Goal: Communication & Community: Participate in discussion

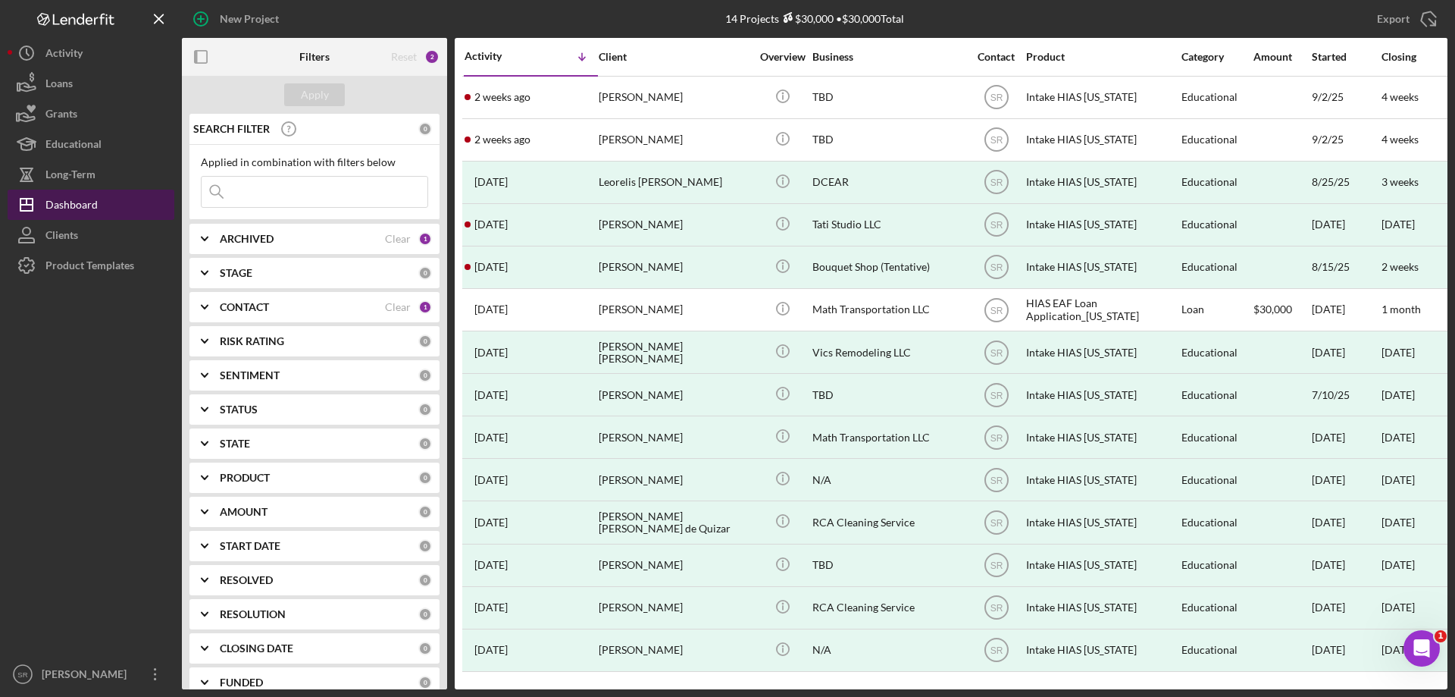
click at [96, 200] on div "Dashboard" at bounding box center [71, 206] width 52 height 34
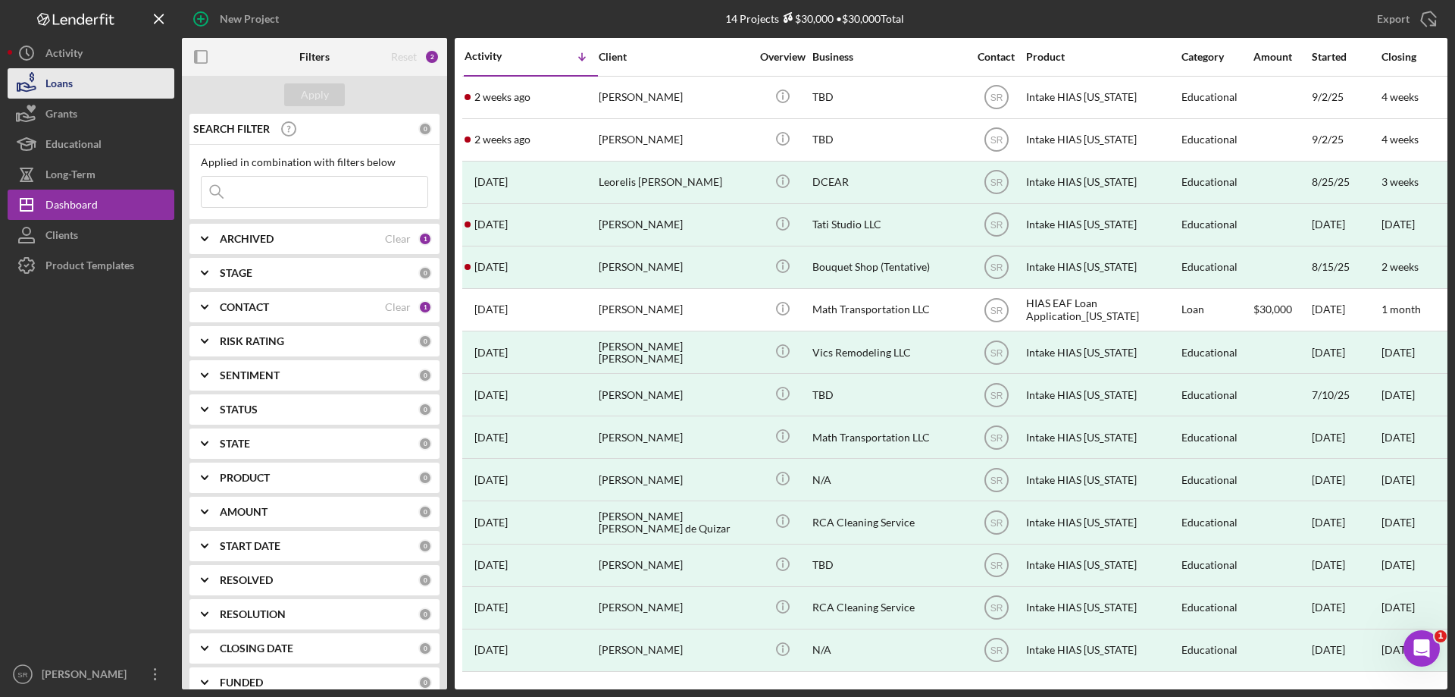
click at [60, 92] on div "Loans" at bounding box center [58, 85] width 27 height 34
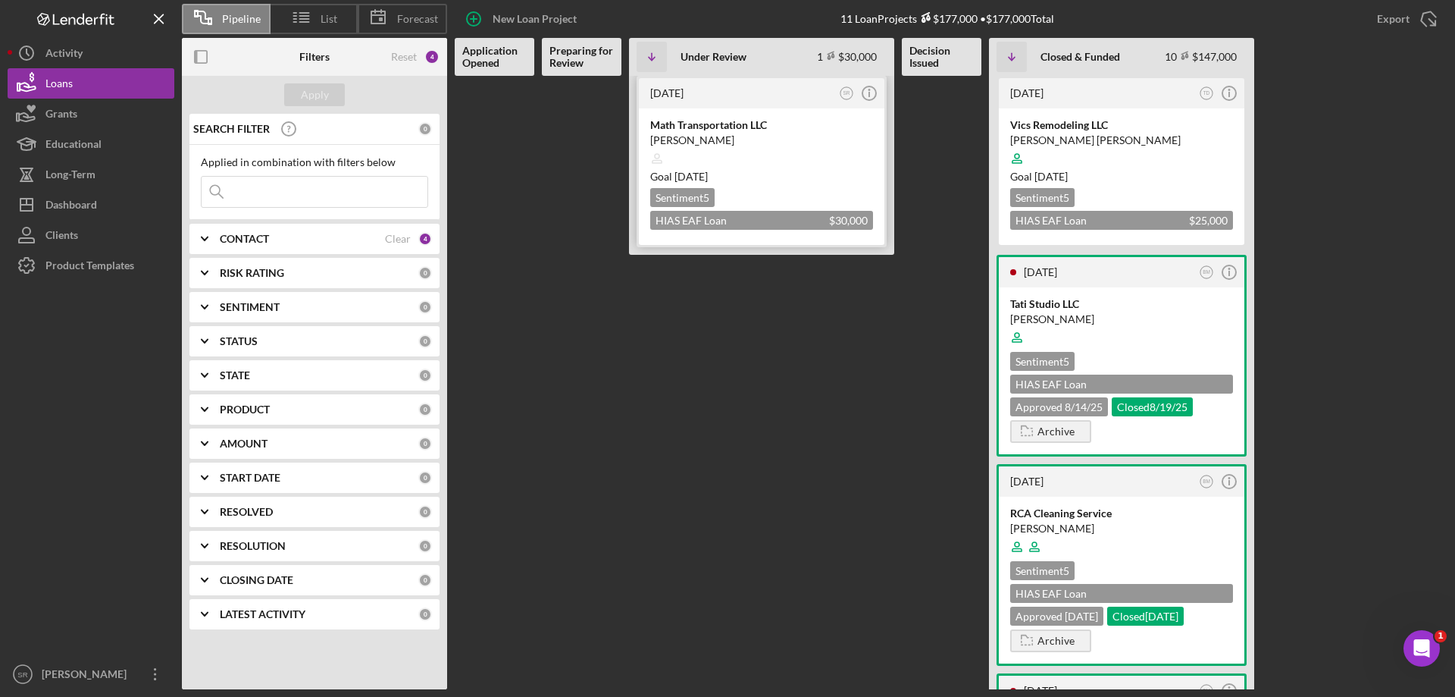
click at [737, 162] on div at bounding box center [761, 158] width 223 height 29
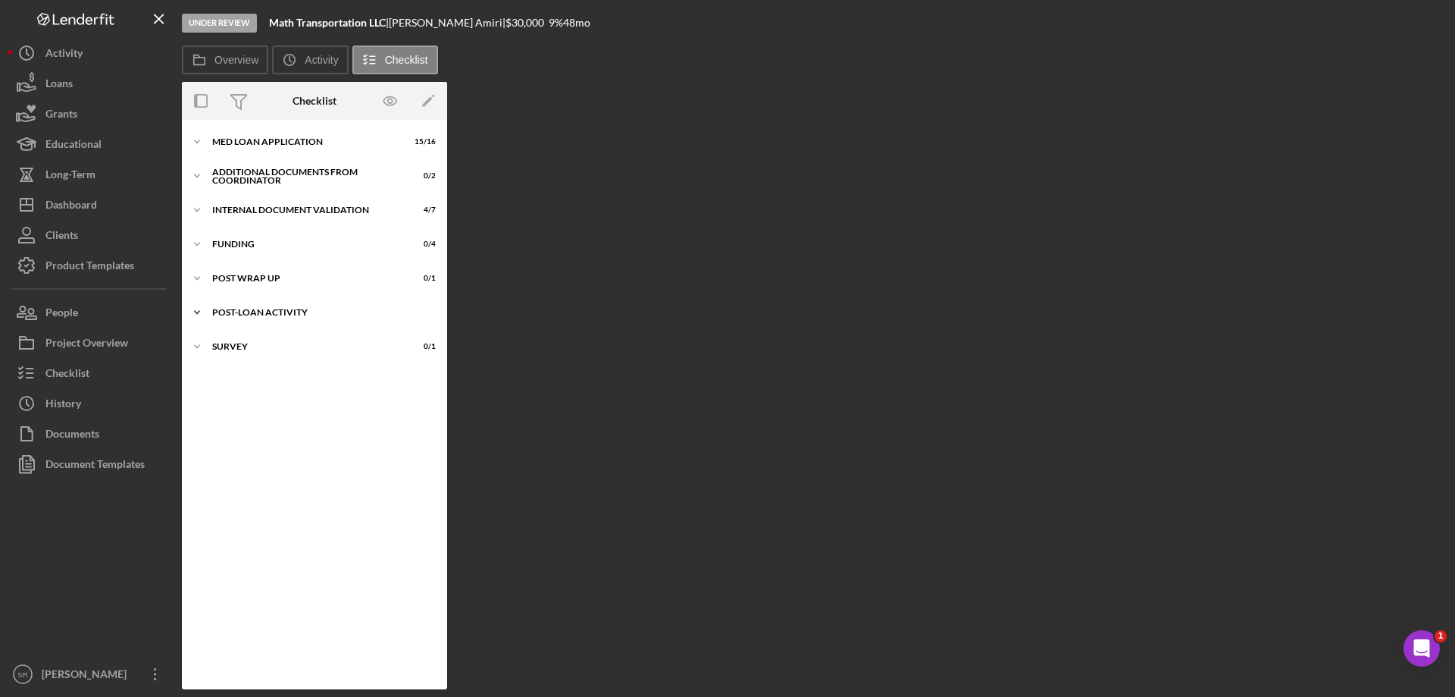
click at [281, 310] on div "Post-Loan Activity" at bounding box center [320, 312] width 216 height 9
click at [293, 316] on div "Post-Loan Activity" at bounding box center [320, 312] width 216 height 9
click at [335, 208] on div "Internal Document Validation" at bounding box center [320, 209] width 216 height 9
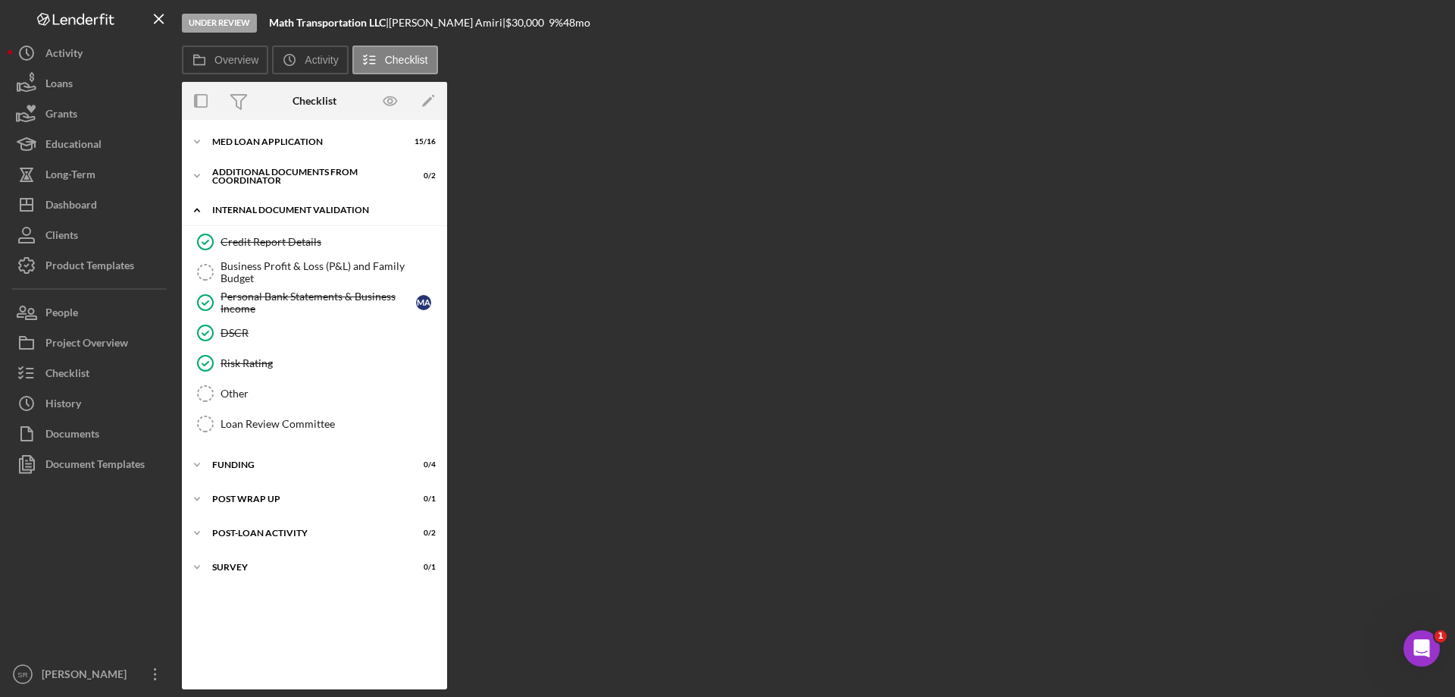
click at [335, 208] on div "Internal Document Validation" at bounding box center [320, 209] width 216 height 9
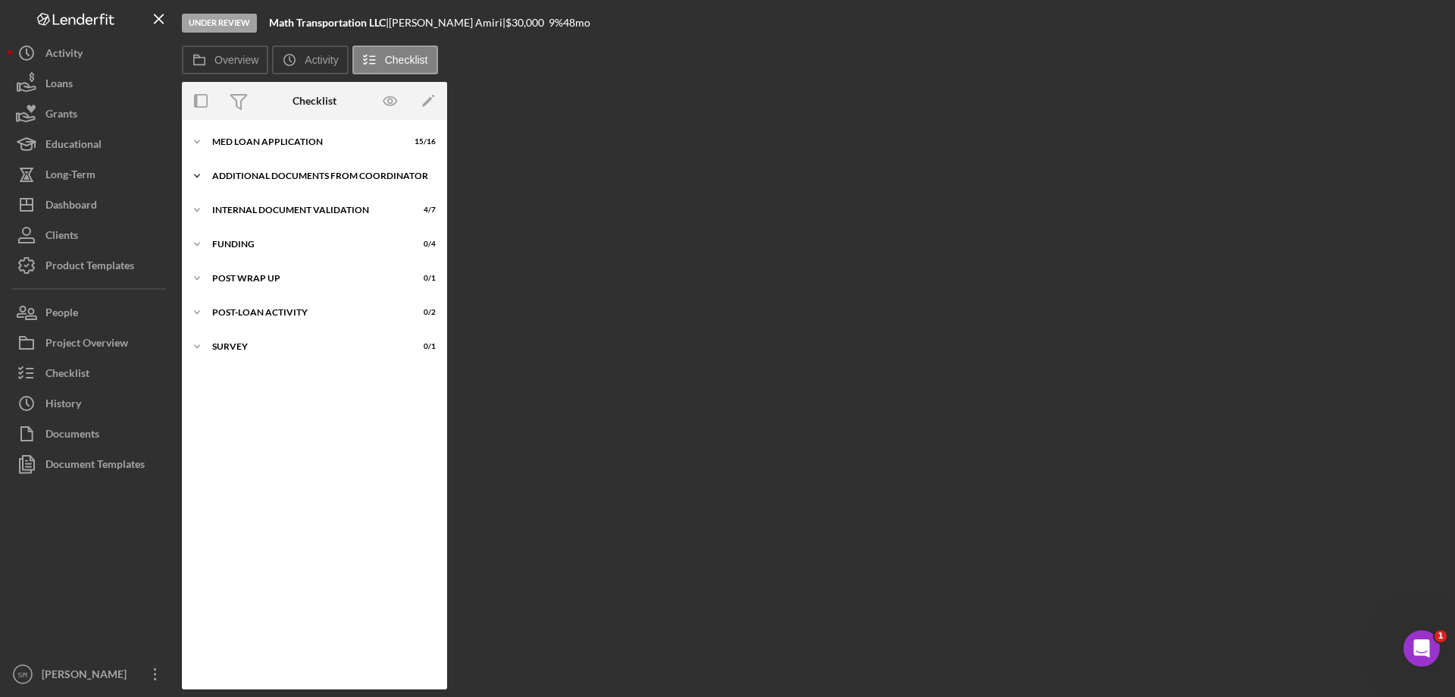
click at [357, 180] on div "Icon/Expander Additional Documents from Coordinator 0 / 2" at bounding box center [314, 176] width 265 height 30
click at [221, 174] on div "Additional Documents from Coordinator" at bounding box center [320, 175] width 216 height 9
click at [200, 174] on icon "Icon/Expander" at bounding box center [197, 176] width 30 height 30
click at [198, 174] on icon "Icon/Expander" at bounding box center [197, 176] width 30 height 30
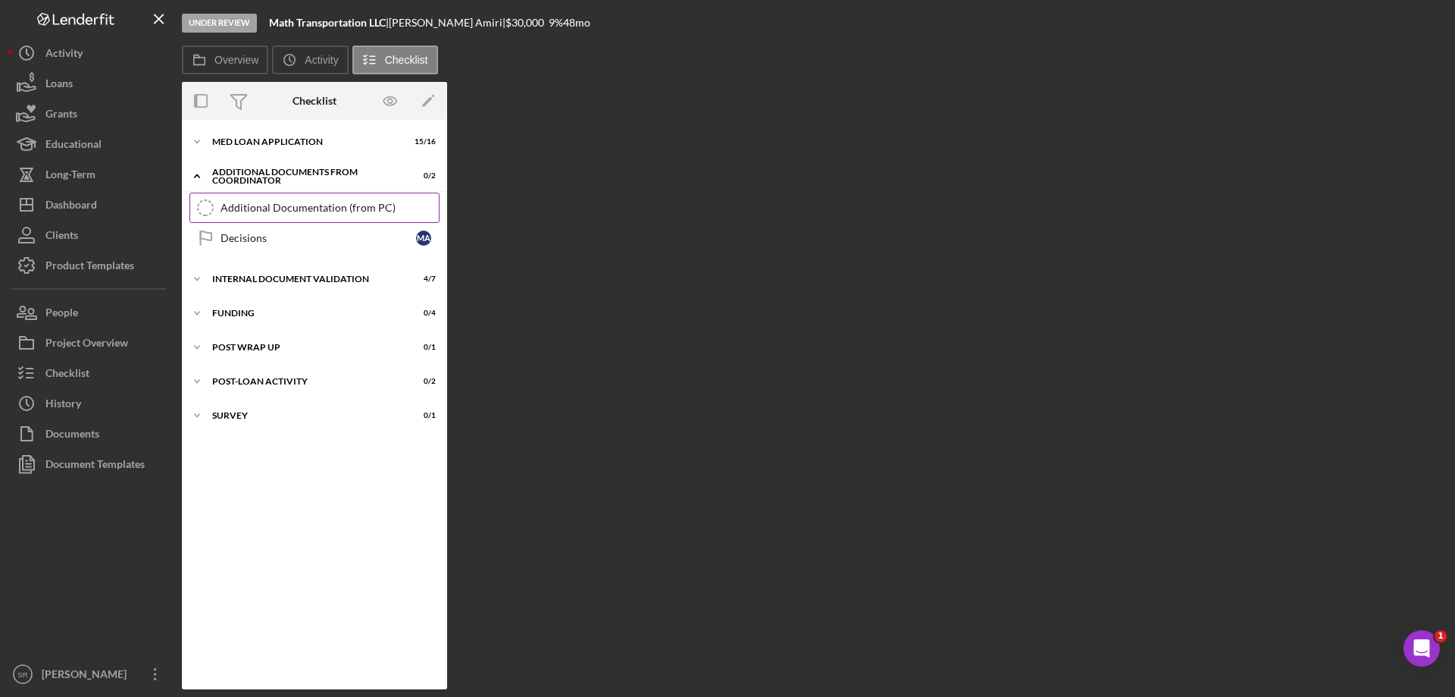
click at [228, 202] on div "Additional Documentation (from PC)" at bounding box center [330, 208] width 218 height 12
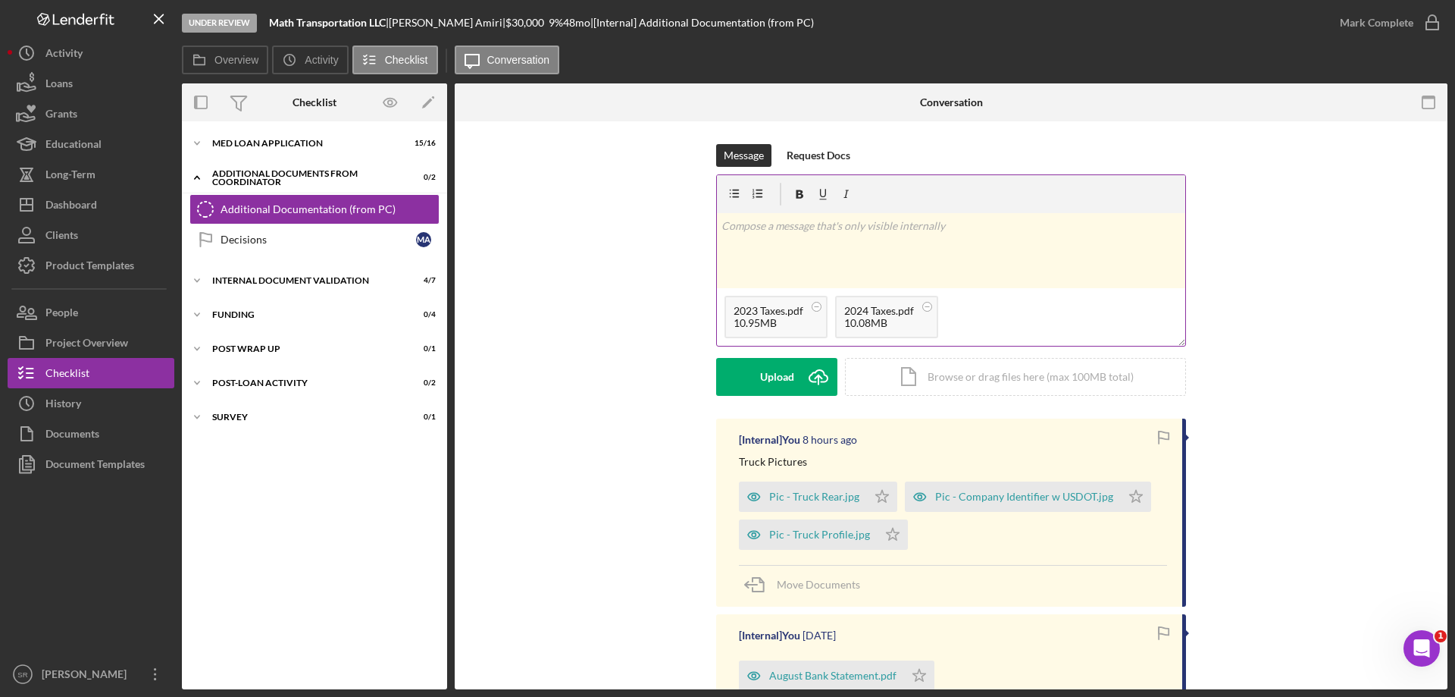
click at [841, 218] on p at bounding box center [952, 226] width 460 height 17
click at [796, 383] on button "Post Icon/icon-invite-send" at bounding box center [776, 377] width 121 height 38
